Goal: Information Seeking & Learning: Learn about a topic

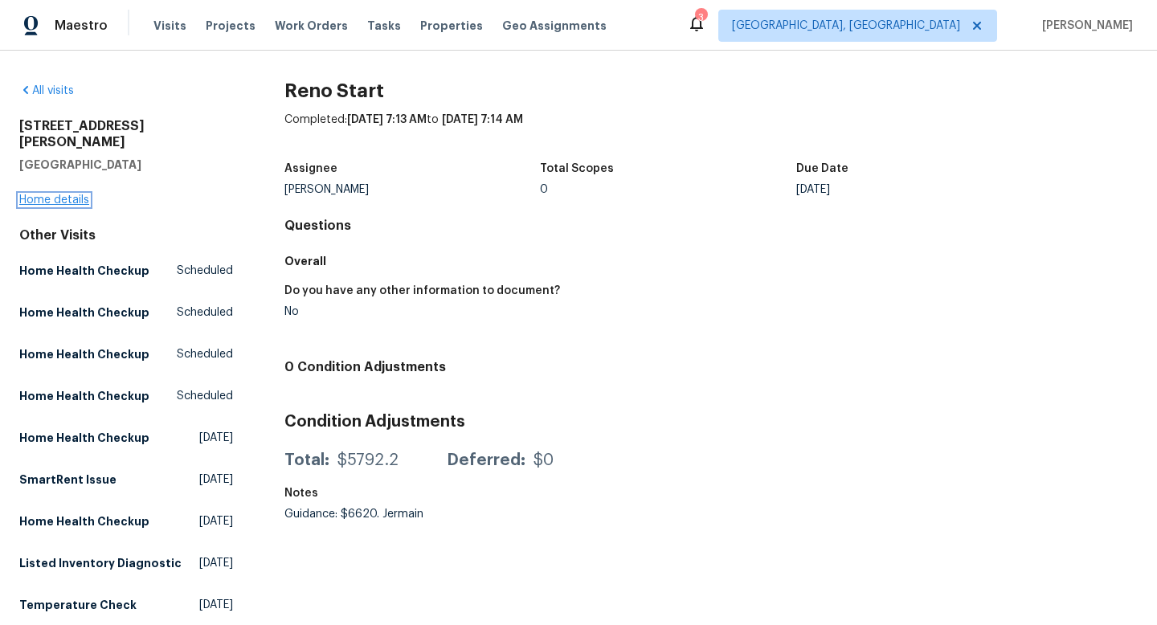
click at [62, 194] on link "Home details" at bounding box center [54, 199] width 70 height 11
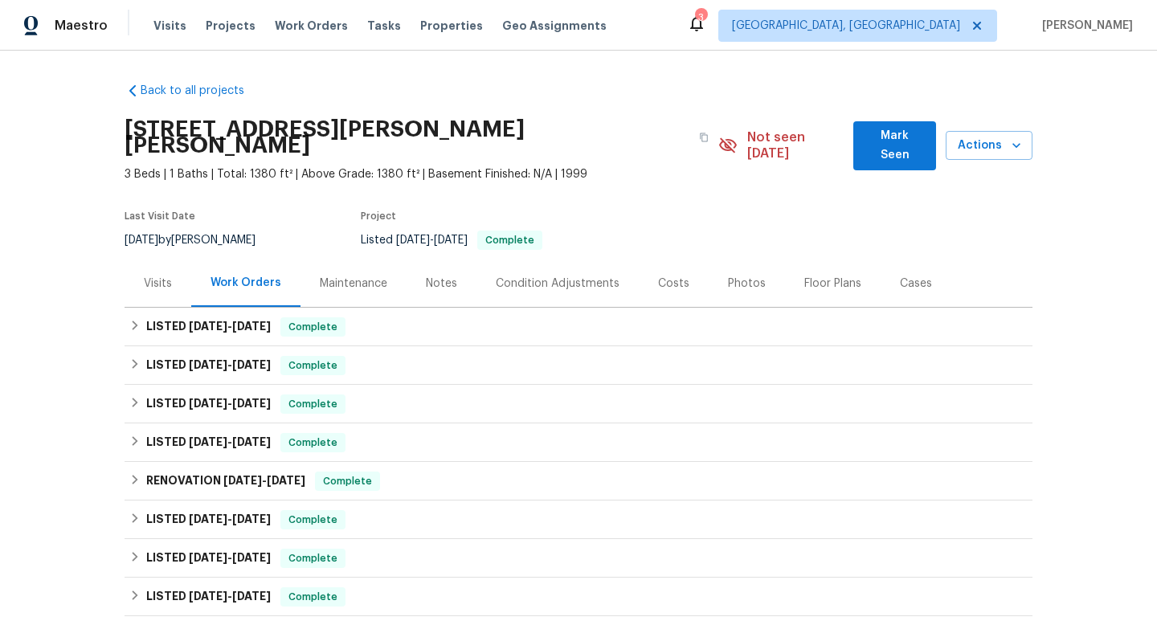
click at [659, 276] on div "Costs" at bounding box center [673, 284] width 31 height 16
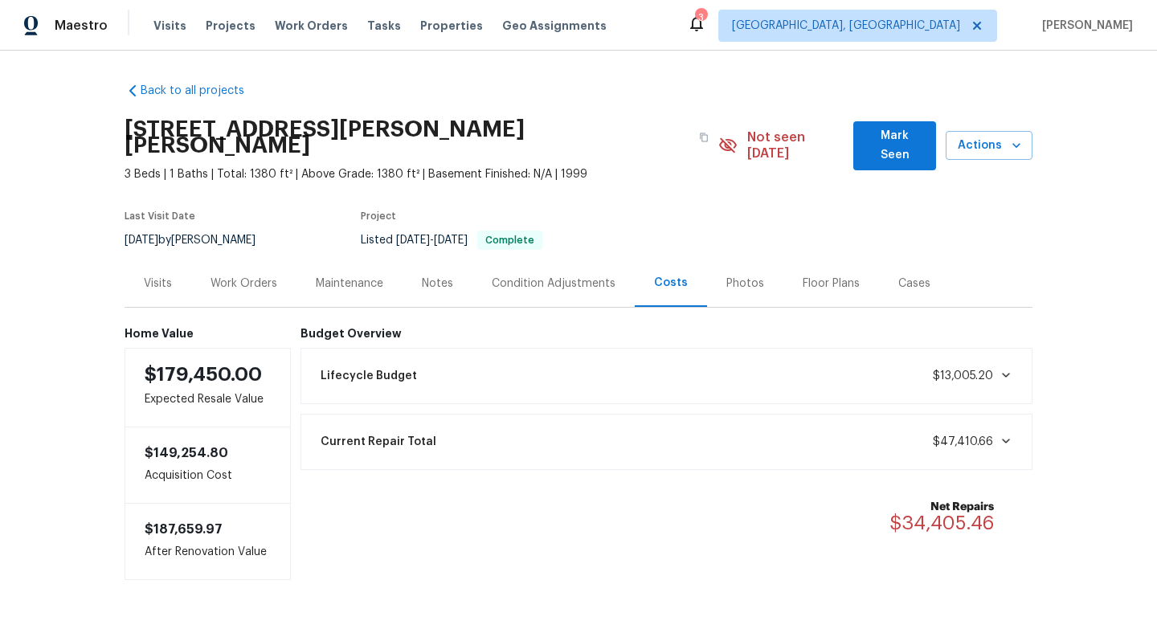
click at [1013, 427] on div "Current Repair Total $47,410.66" at bounding box center [667, 441] width 712 height 35
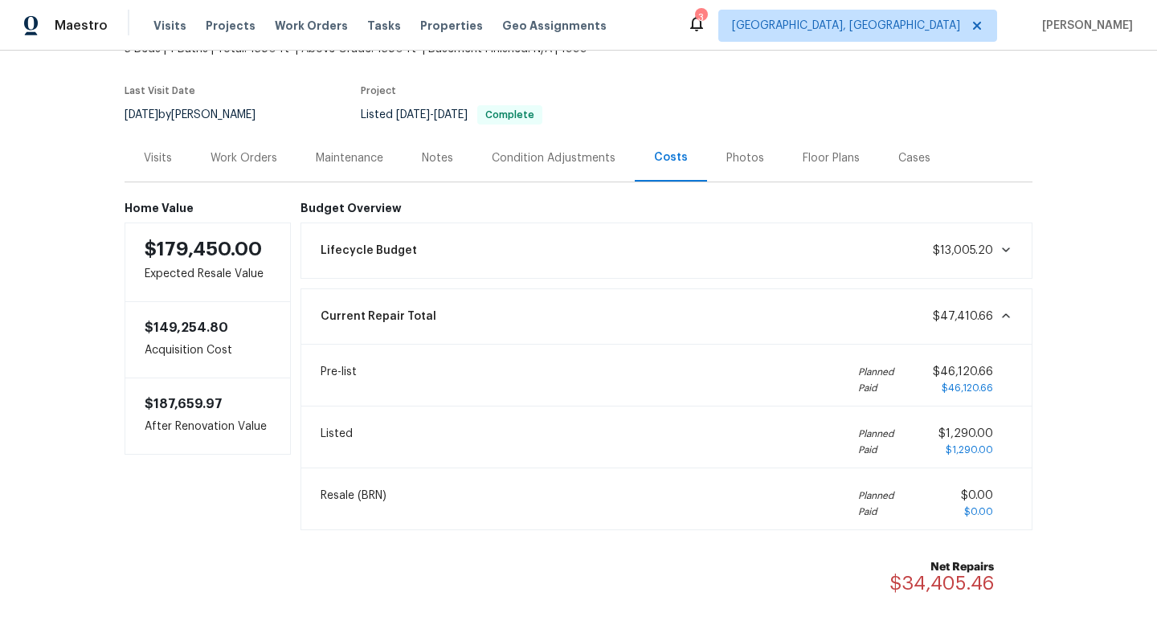
scroll to position [136, 0]
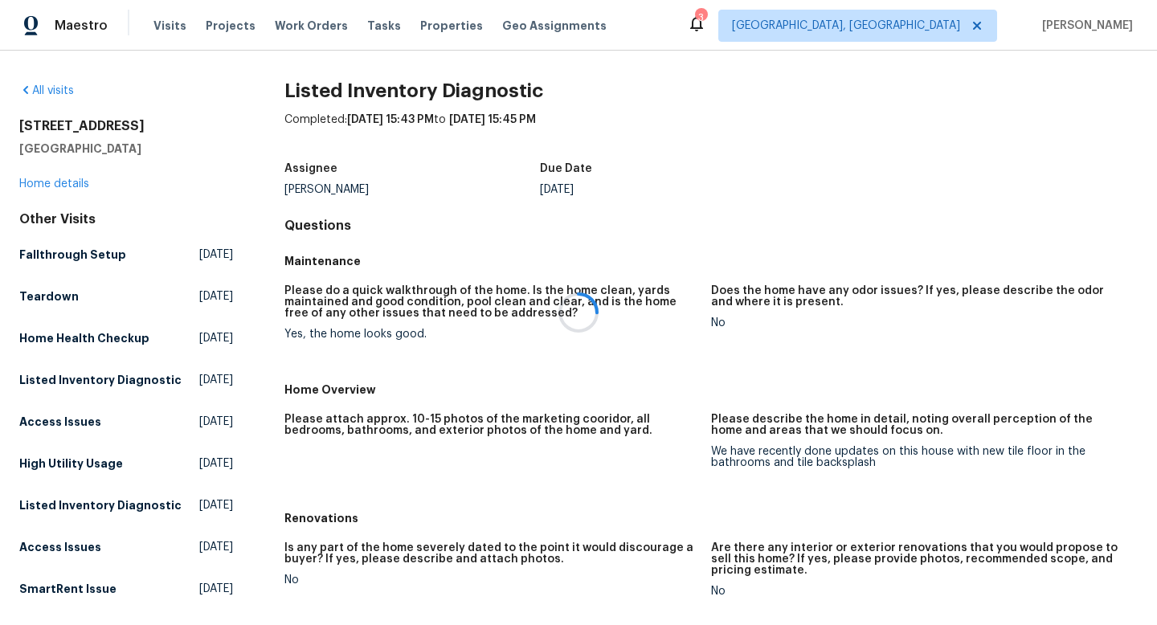
click at [67, 183] on div at bounding box center [578, 312] width 1157 height 625
click at [72, 180] on div at bounding box center [578, 312] width 1157 height 625
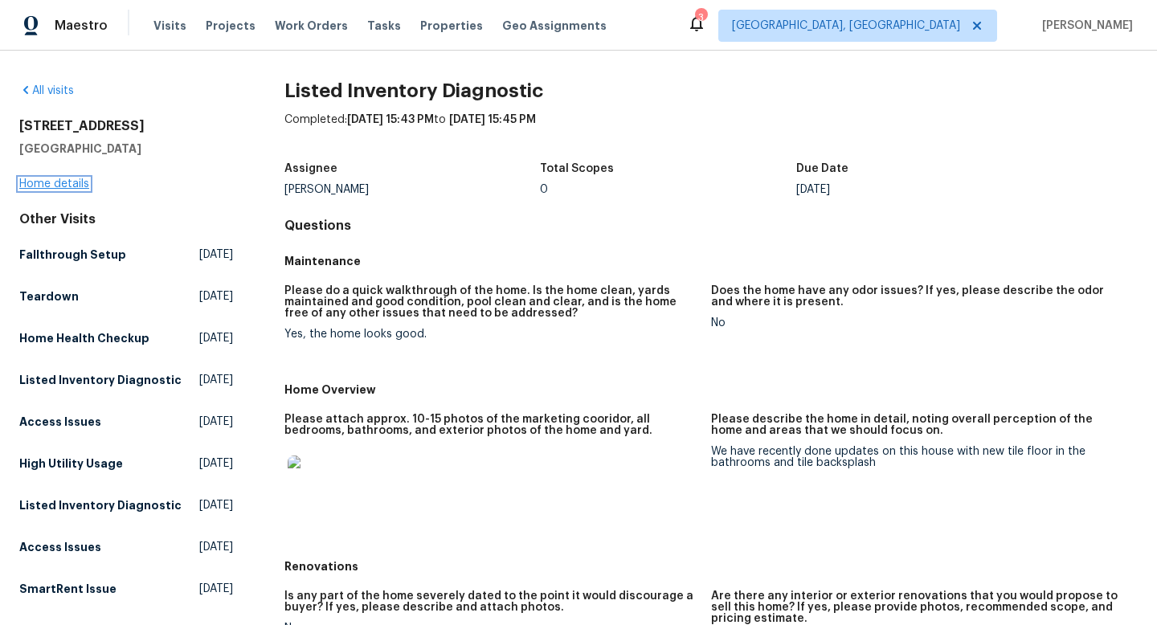
click at [65, 178] on link "Home details" at bounding box center [54, 183] width 70 height 11
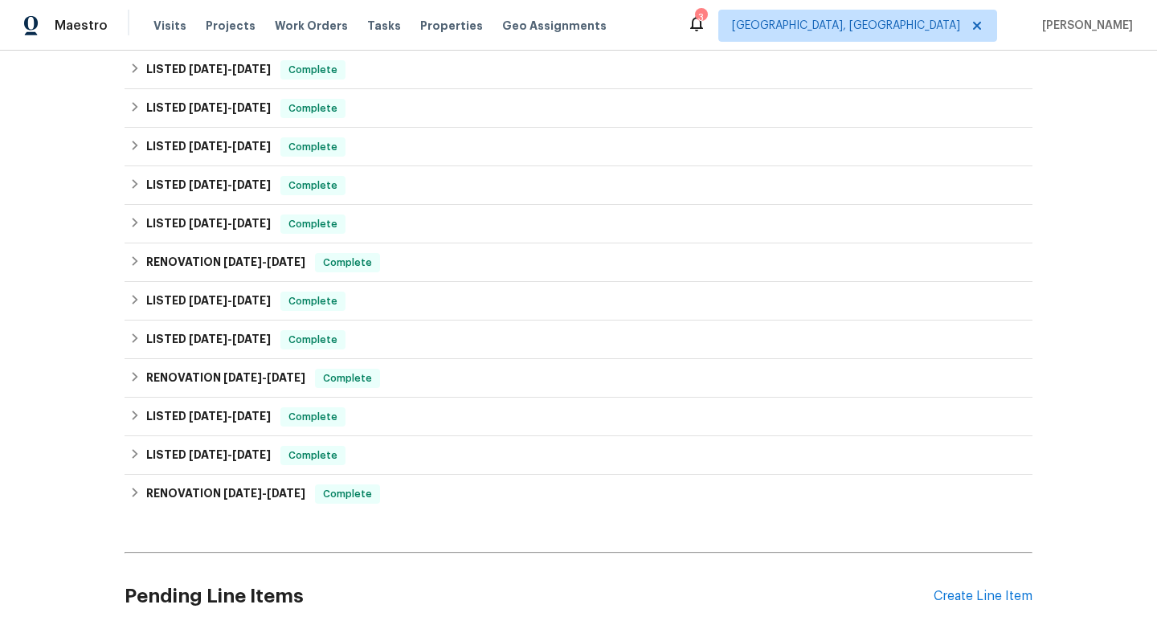
scroll to position [325, 0]
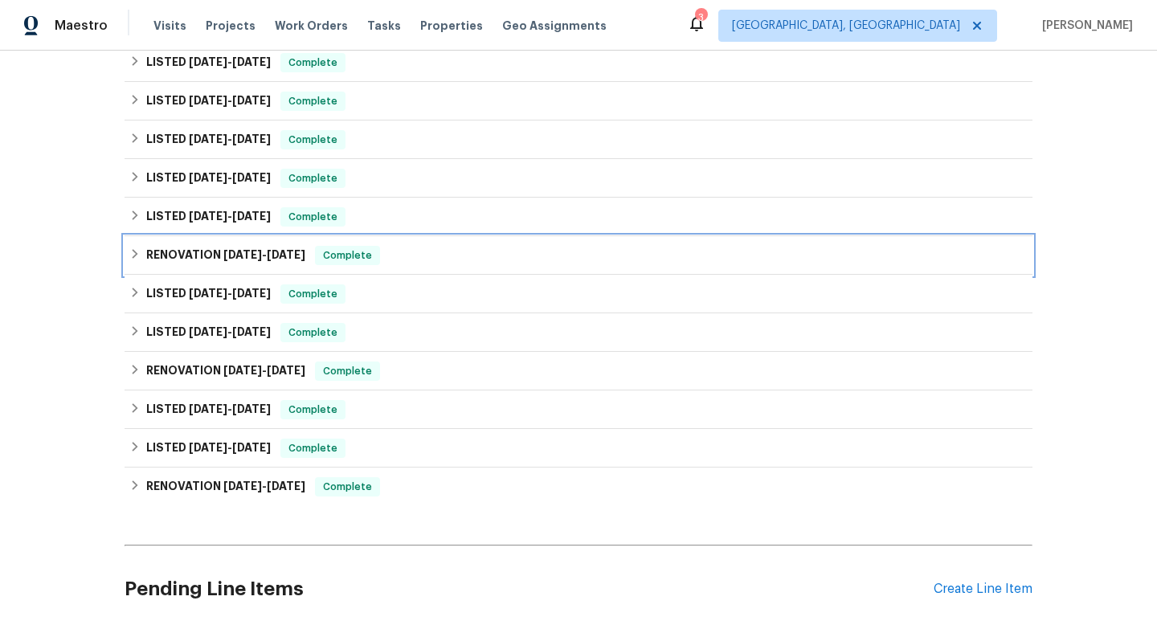
click at [648, 264] on div "RENOVATION [DATE] - [DATE] Complete" at bounding box center [578, 255] width 898 height 19
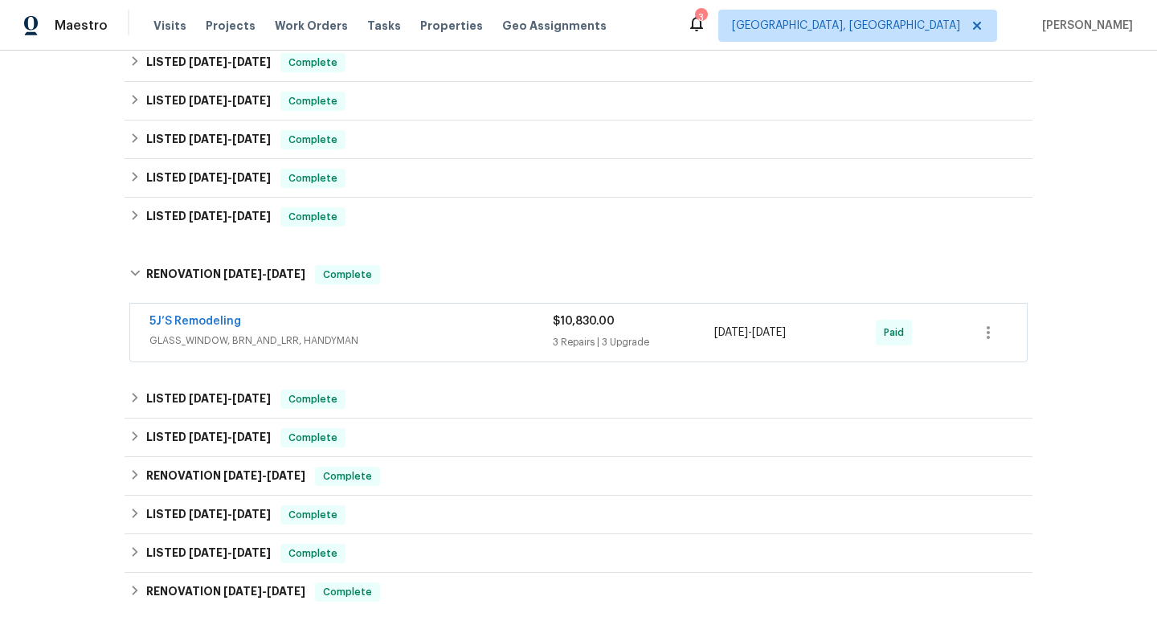
click at [447, 328] on div "5J’S Remodeling" at bounding box center [350, 322] width 403 height 19
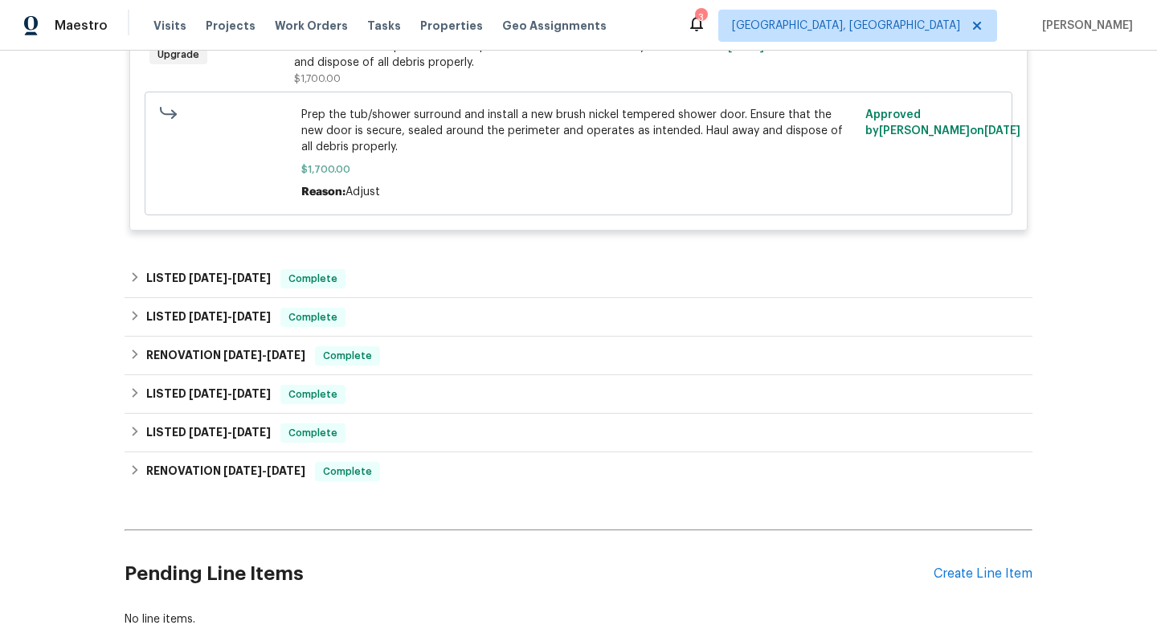
scroll to position [2303, 0]
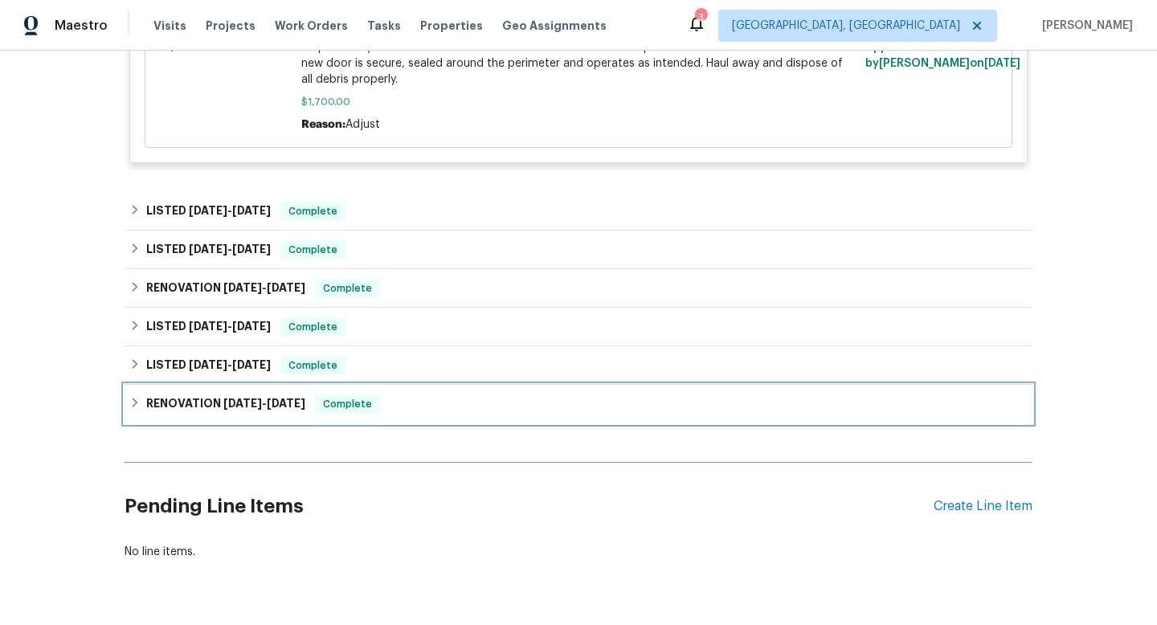
click at [466, 385] on div "RENOVATION [DATE] - [DATE] Complete" at bounding box center [579, 404] width 908 height 39
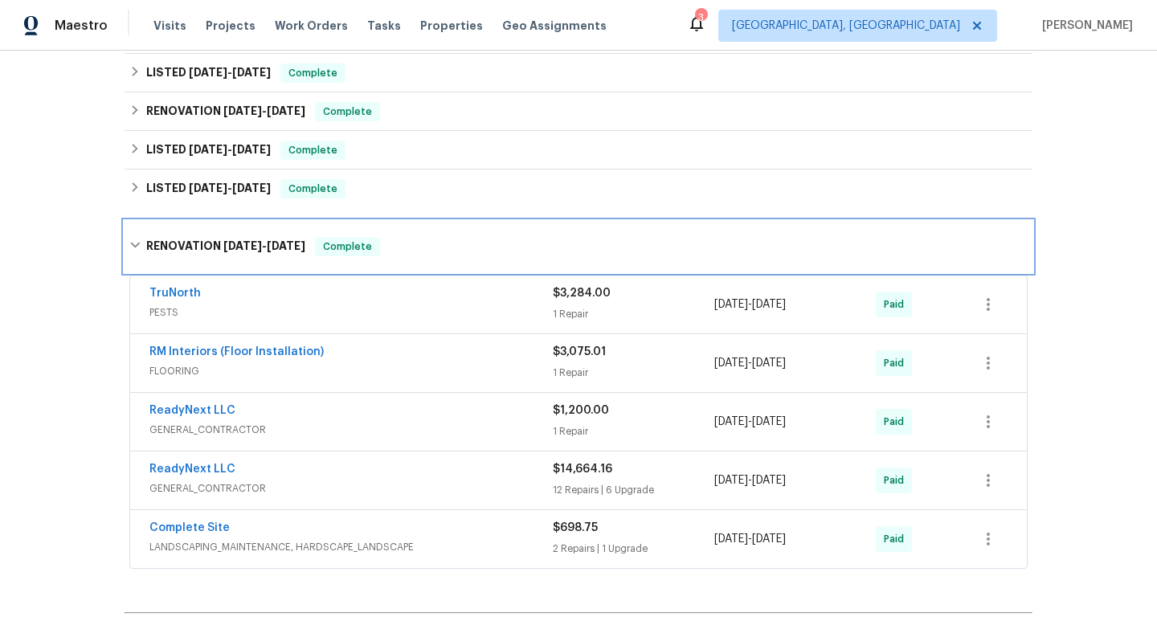
scroll to position [2494, 0]
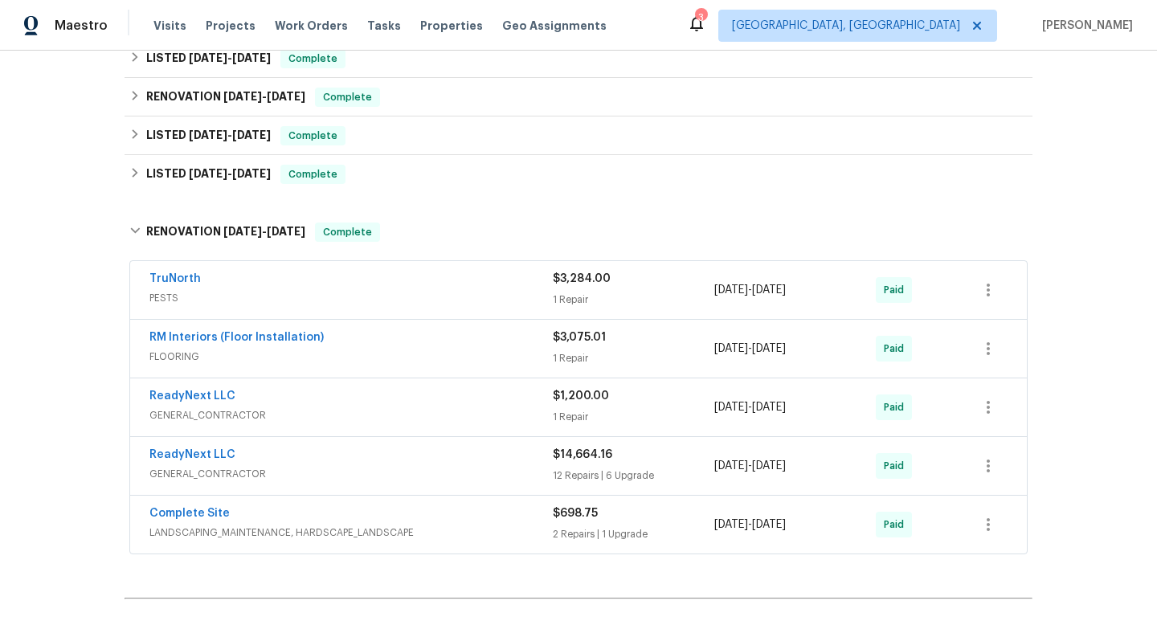
click at [484, 290] on span "PESTS" at bounding box center [350, 298] width 403 height 16
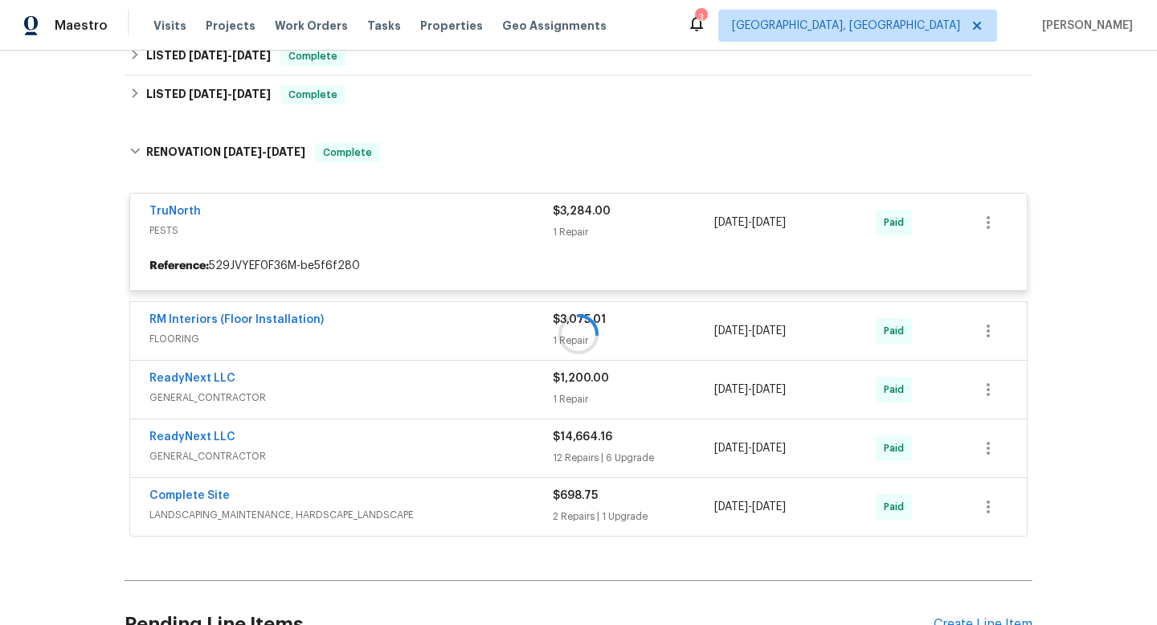
scroll to position [2619, 0]
